Goal: Information Seeking & Learning: Find specific page/section

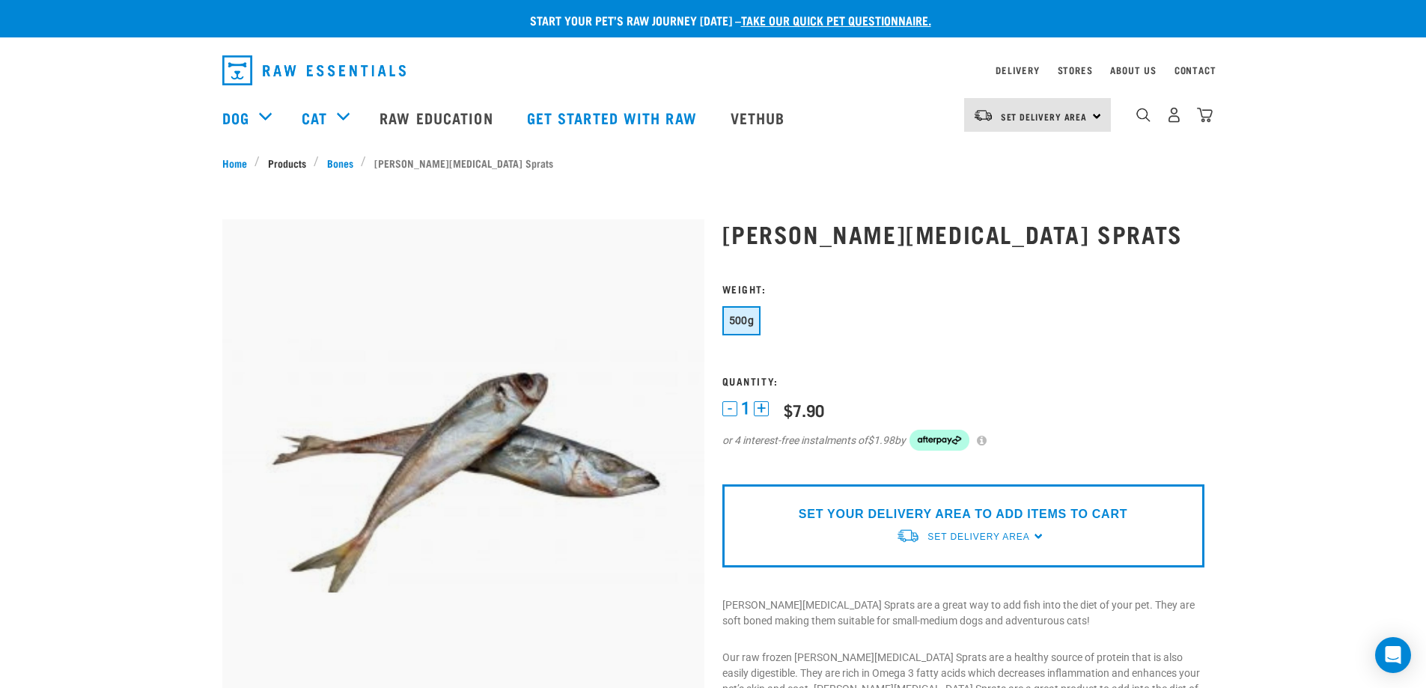
click at [294, 162] on link "Products" at bounding box center [287, 163] width 54 height 16
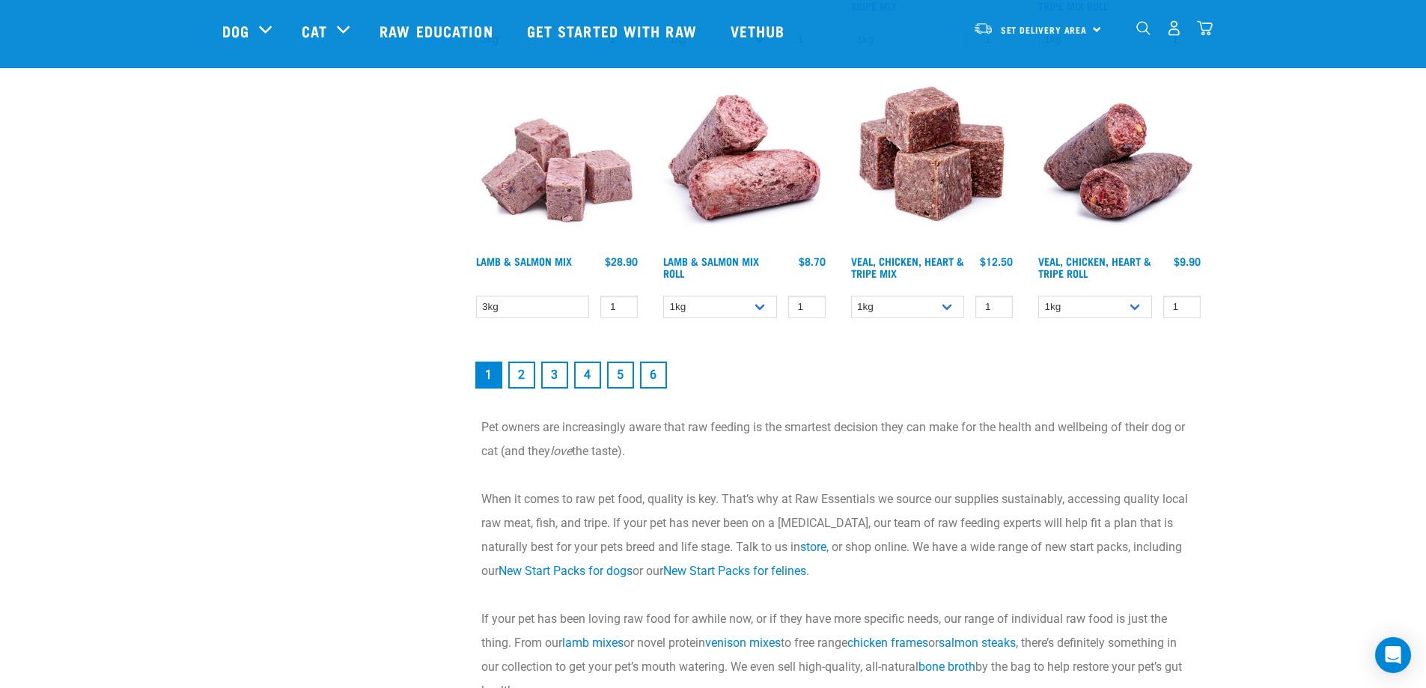
scroll to position [2171, 0]
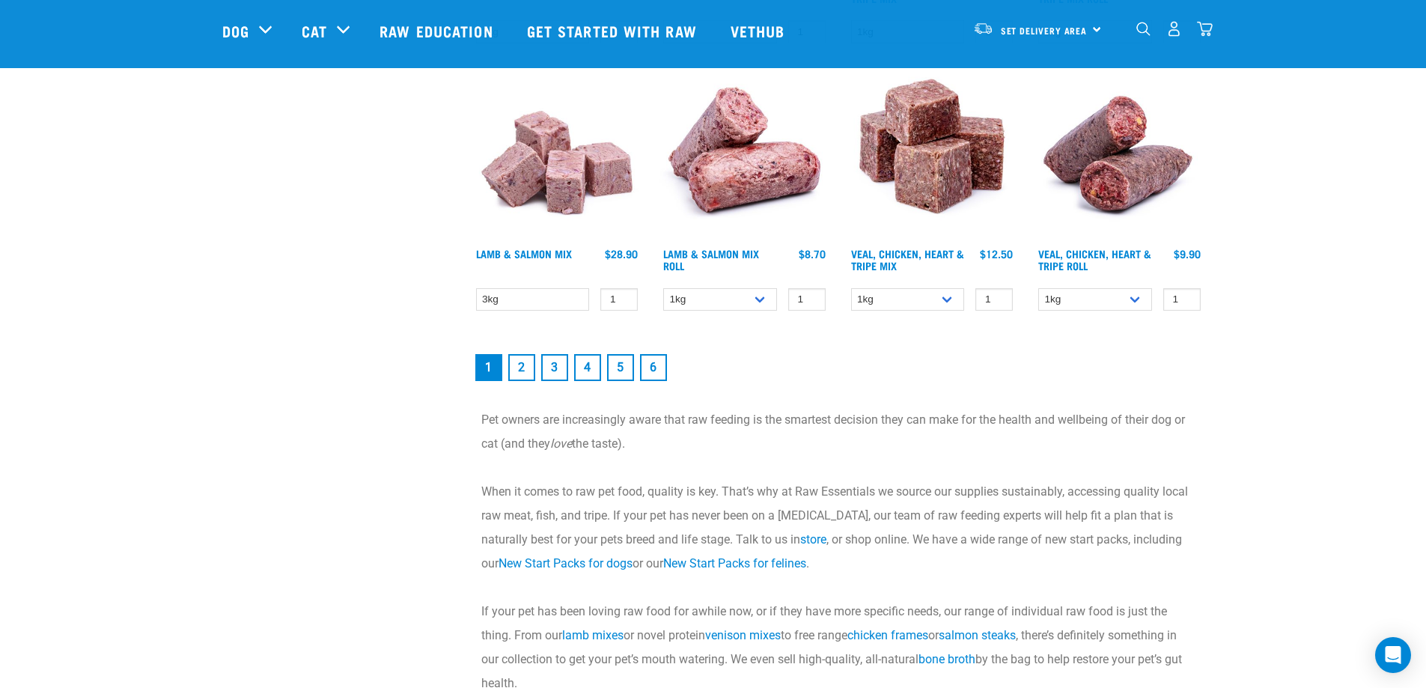
click at [525, 370] on link "2" at bounding box center [521, 367] width 27 height 27
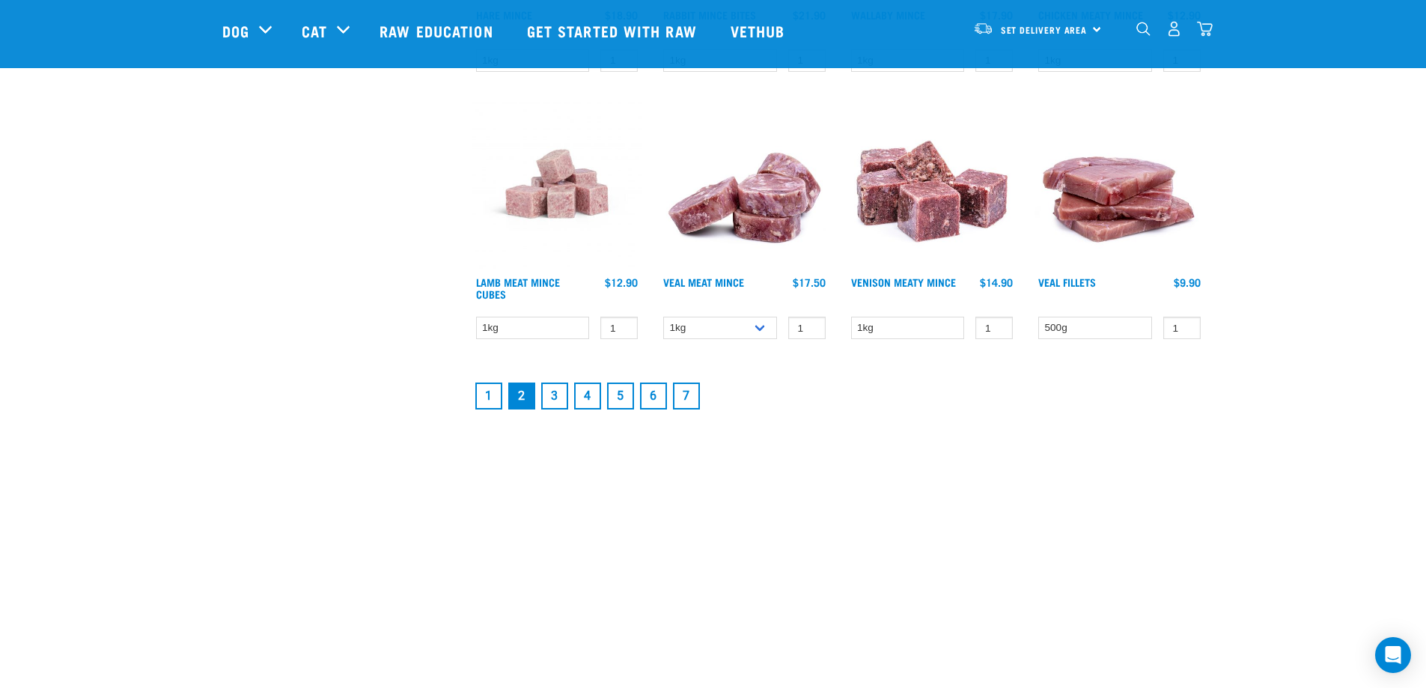
scroll to position [2021, 0]
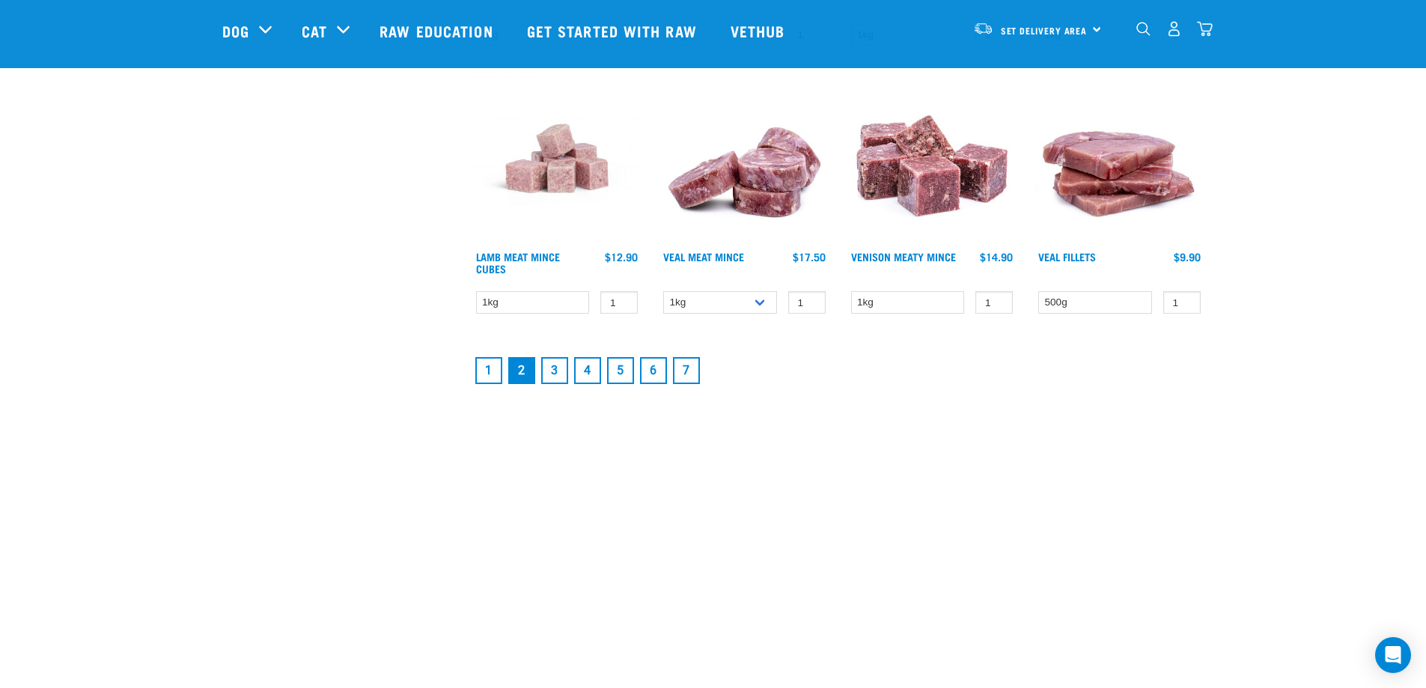
click at [558, 370] on link "3" at bounding box center [554, 370] width 27 height 27
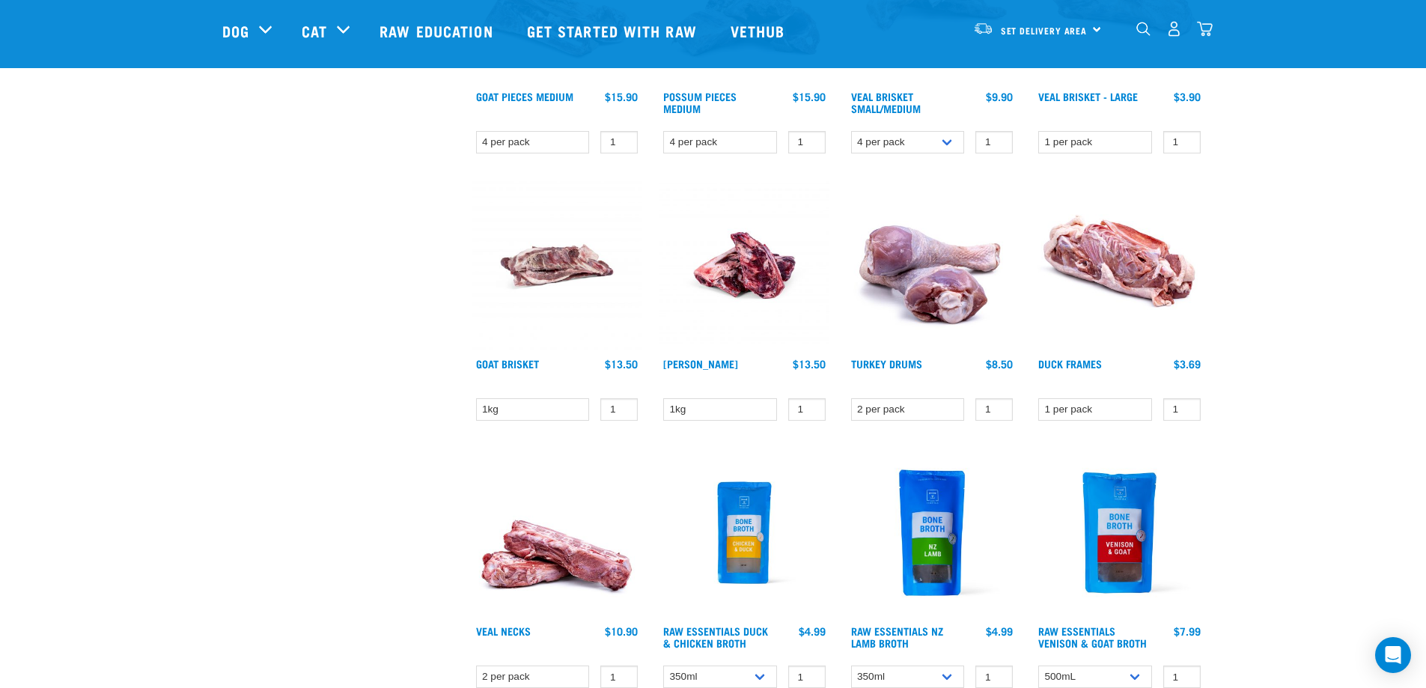
scroll to position [1946, 0]
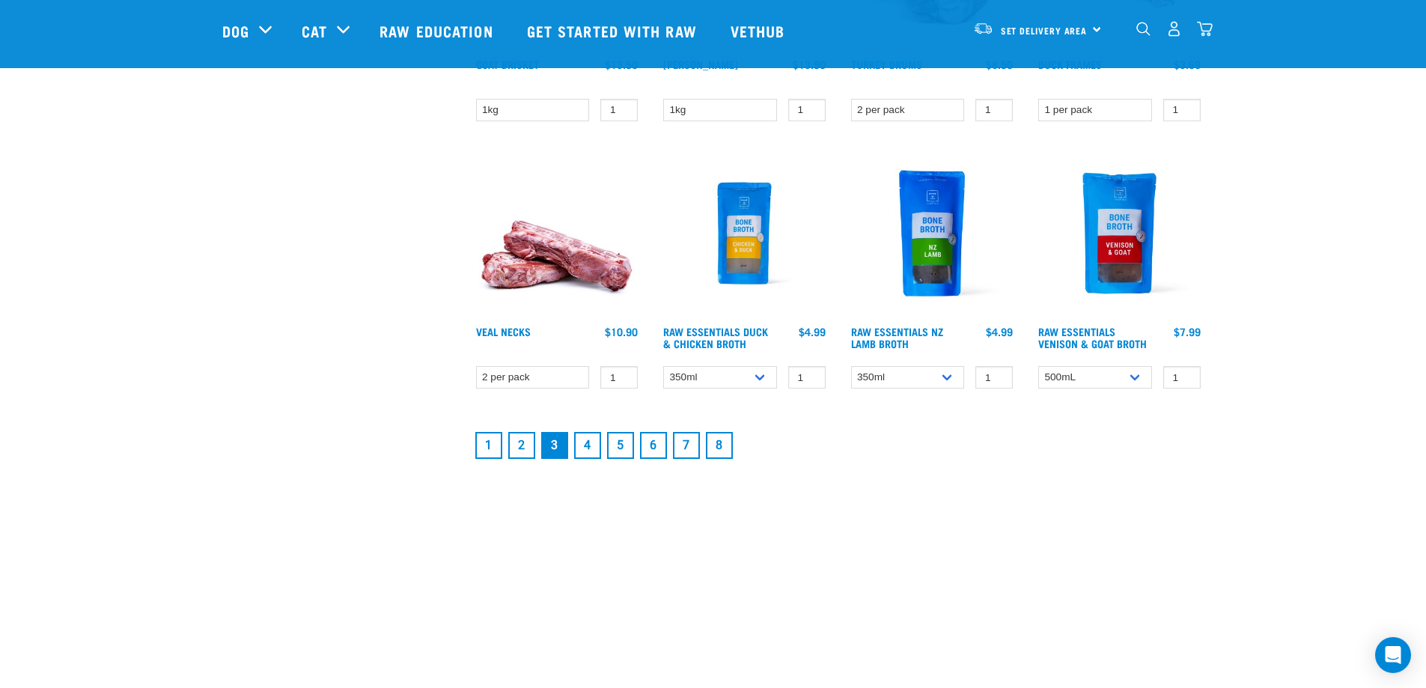
click at [487, 450] on link "1" at bounding box center [488, 445] width 27 height 27
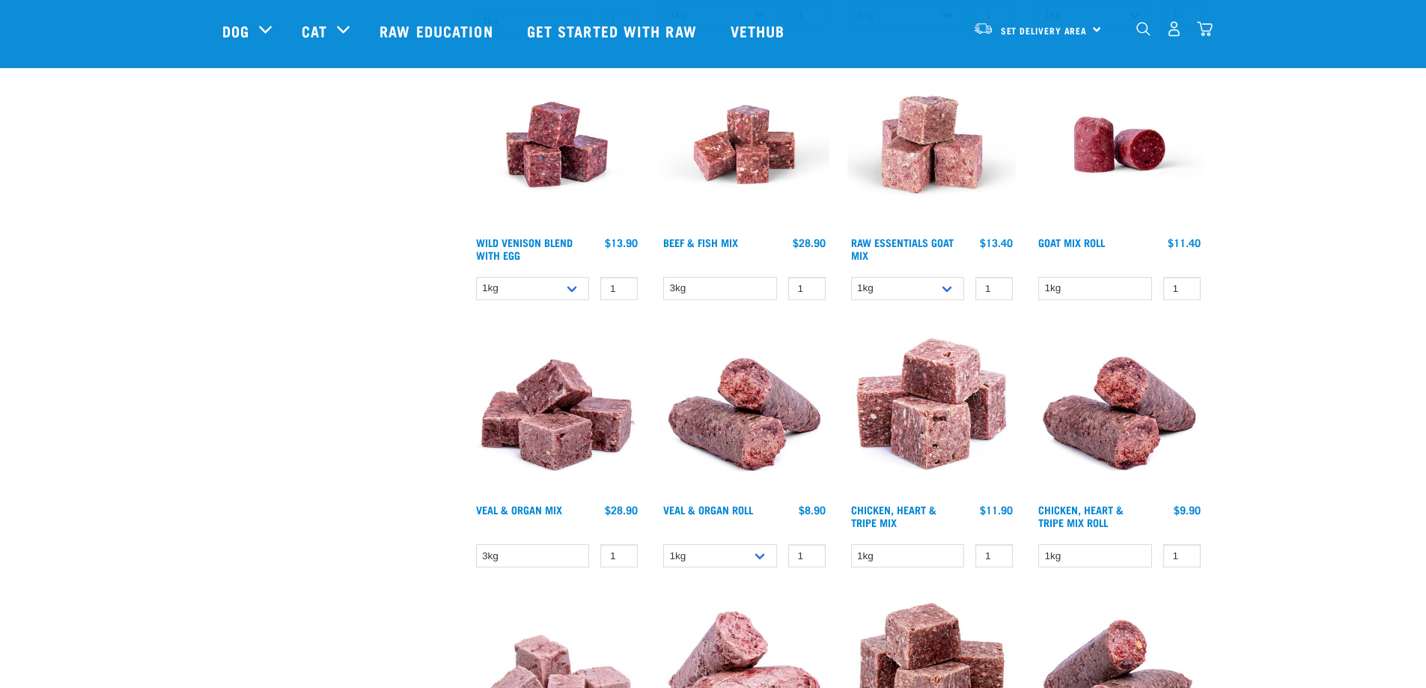
scroll to position [2021, 0]
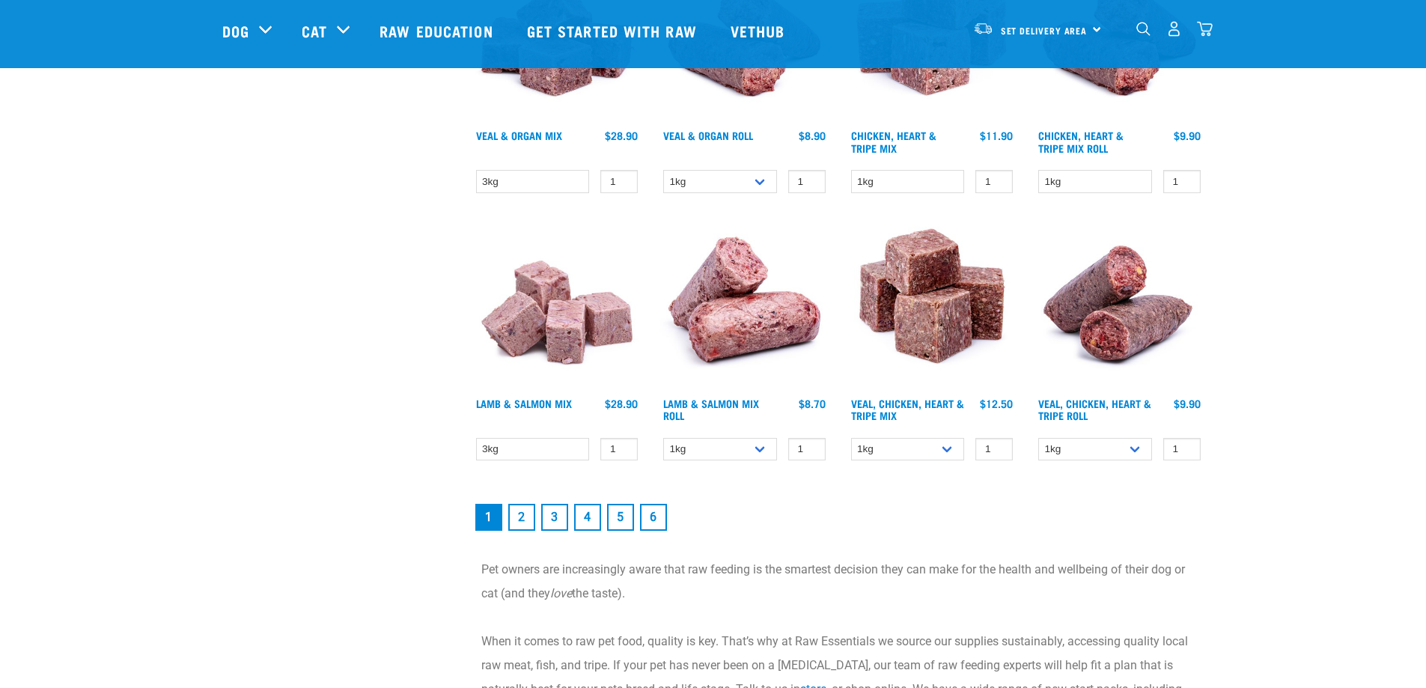
click at [518, 515] on link "2" at bounding box center [521, 517] width 27 height 27
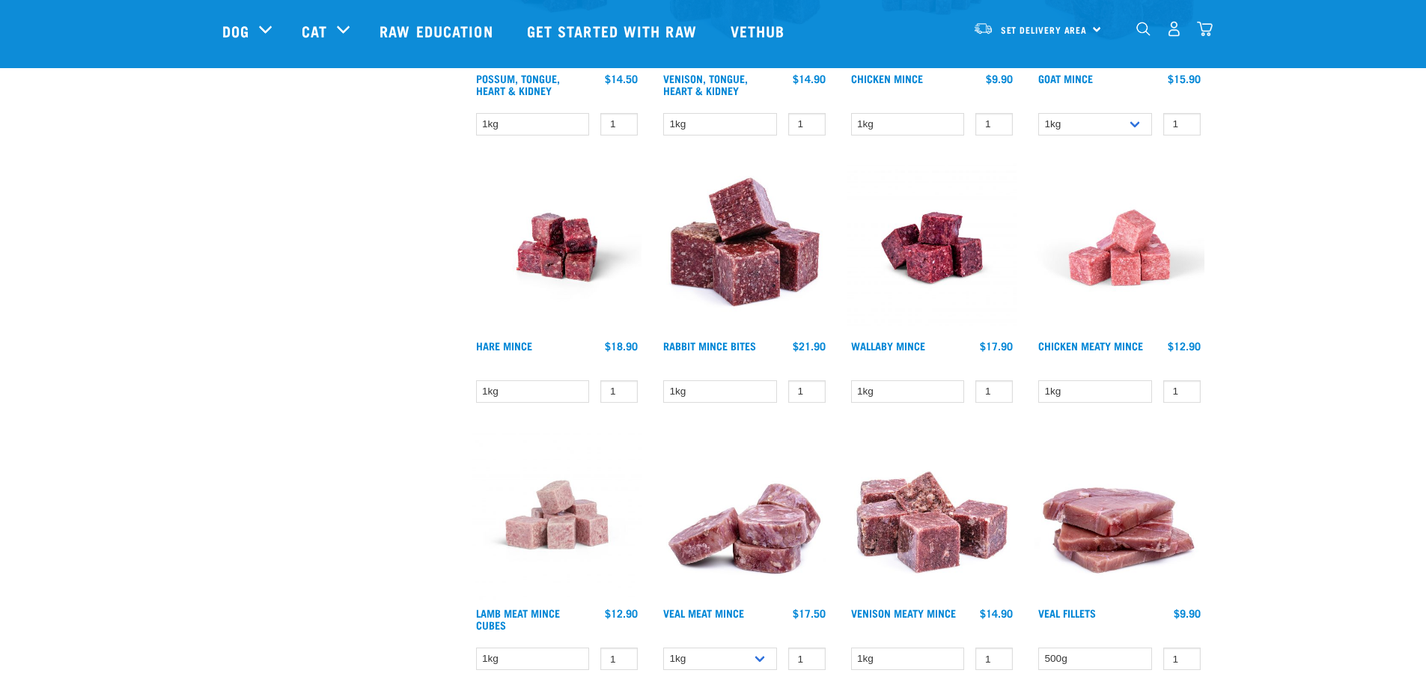
scroll to position [1796, 0]
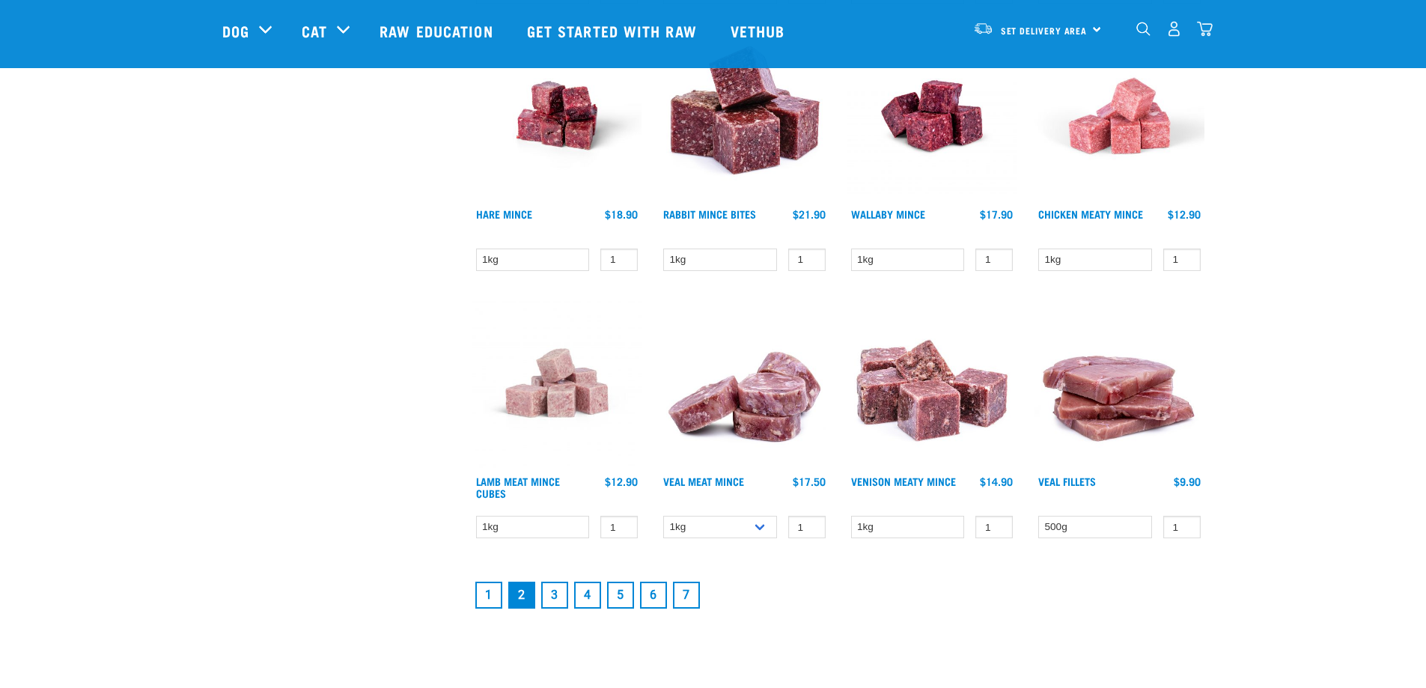
click at [591, 588] on link "4" at bounding box center [587, 595] width 27 height 27
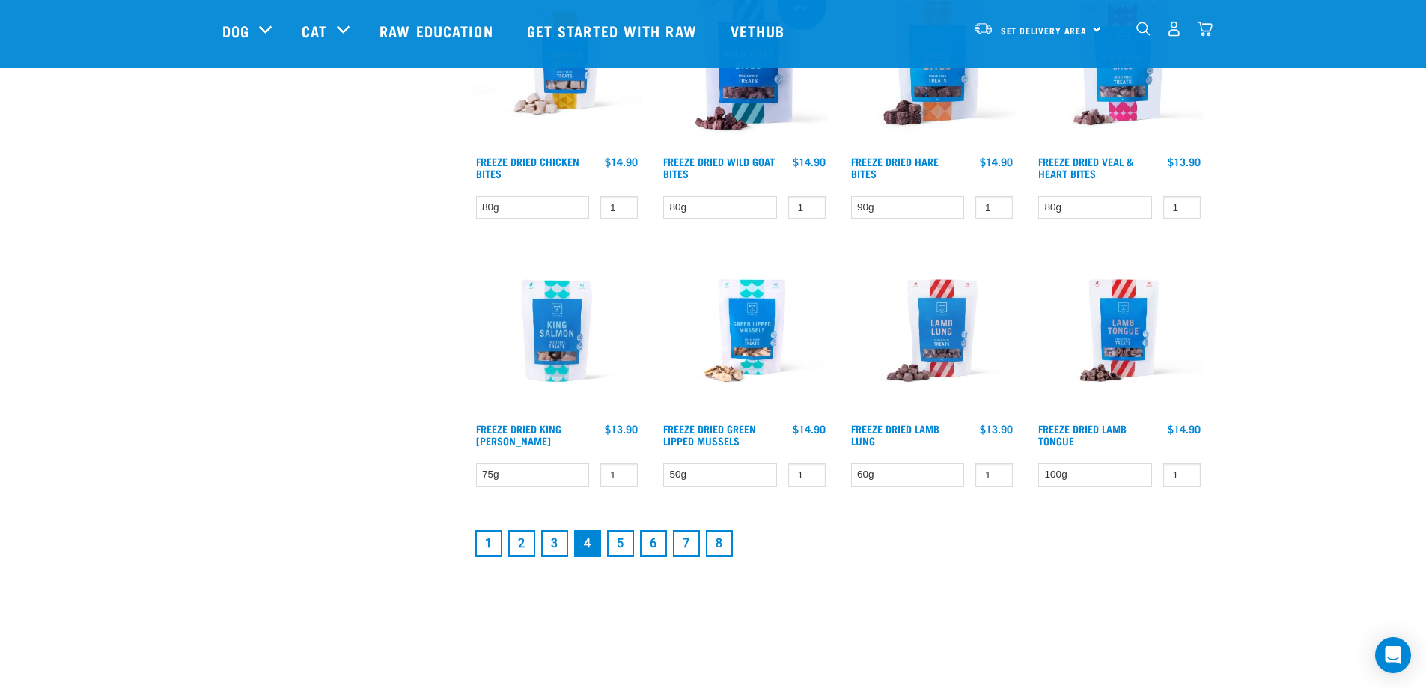
scroll to position [1946, 0]
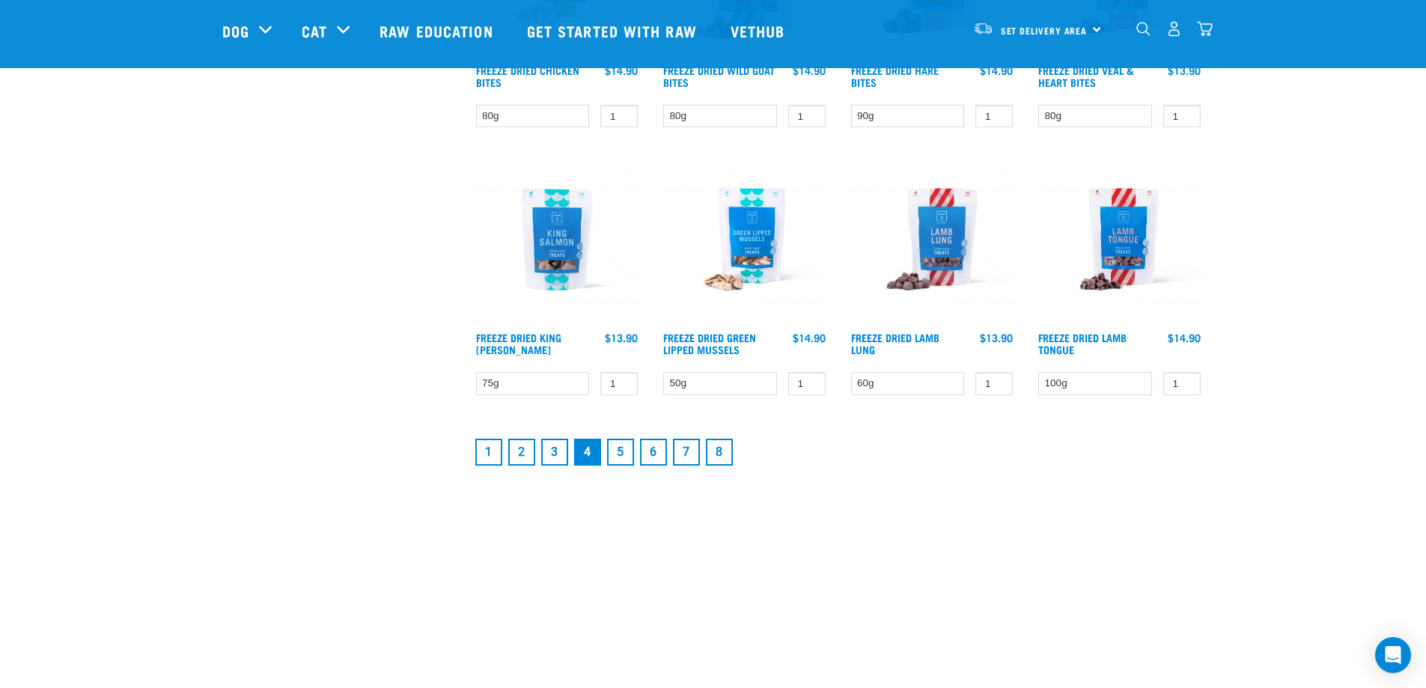
click at [1138, 34] on img "dropdown navigation" at bounding box center [1143, 29] width 14 height 14
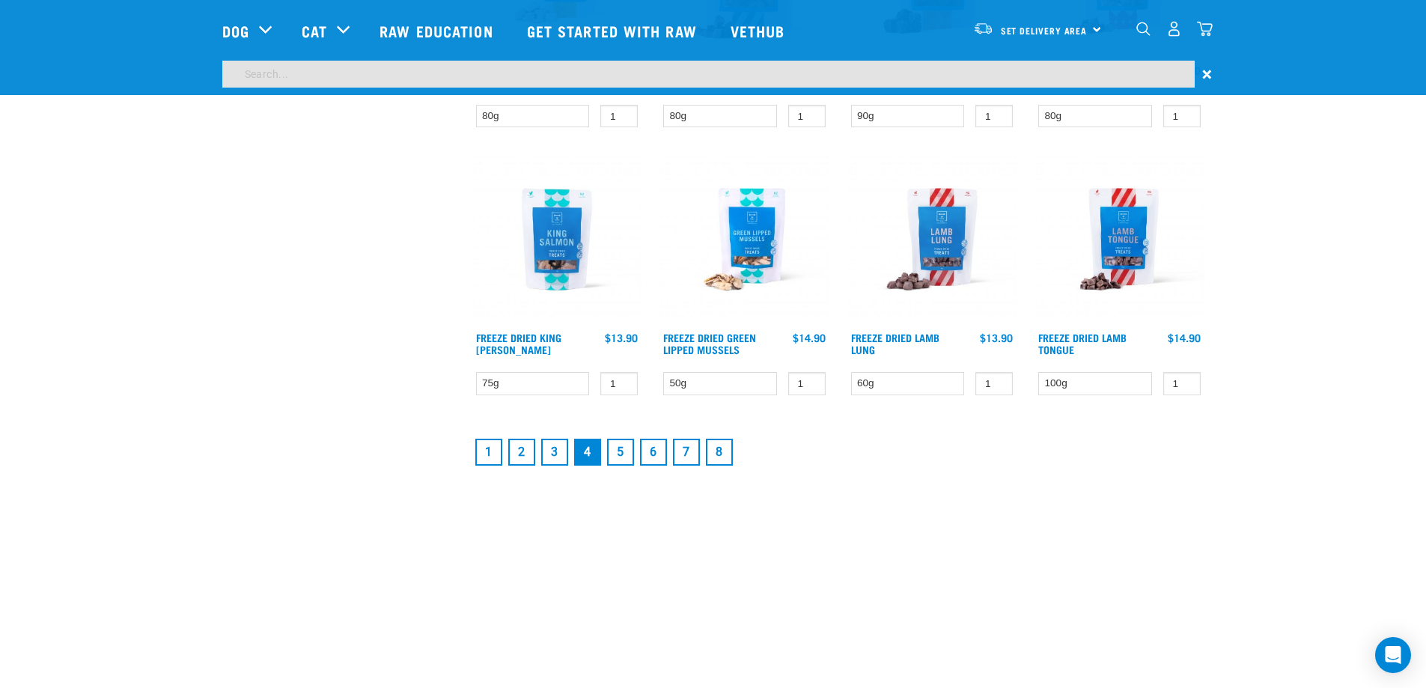
click at [937, 72] on input "search" at bounding box center [708, 74] width 972 height 27
type input "SARDINES"
